Goal: Navigation & Orientation: Find specific page/section

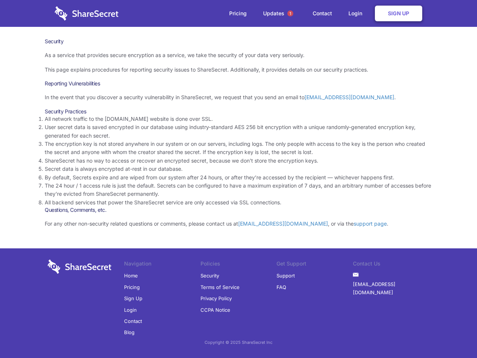
click at [238, 179] on li "By default, Secrets expire and are wiped from our system after 24 hours, or aft…" at bounding box center [238, 177] width 387 height 8
click at [290, 13] on span "1" at bounding box center [290, 13] width 6 height 6
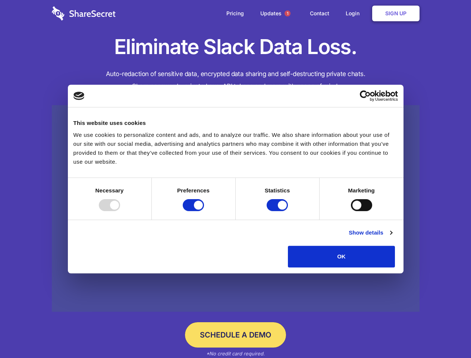
click at [120, 211] on div at bounding box center [109, 205] width 21 height 12
click at [204, 211] on input "Preferences" at bounding box center [193, 205] width 21 height 12
checkbox input "false"
click at [278, 211] on input "Statistics" at bounding box center [276, 205] width 21 height 12
checkbox input "false"
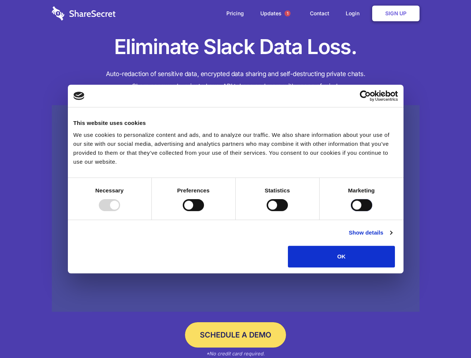
click at [351, 211] on input "Marketing" at bounding box center [361, 205] width 21 height 12
checkbox input "true"
click at [392, 237] on link "Show details" at bounding box center [369, 232] width 43 height 9
click at [0, 0] on li "Necessary 7 Necessary cookies help make a website usable by enabling basic func…" at bounding box center [0, 0] width 0 height 0
click at [287, 13] on span "1" at bounding box center [287, 13] width 6 height 6
